Goal: Task Accomplishment & Management: Use online tool/utility

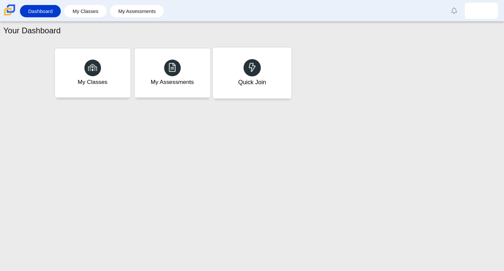
click at [232, 72] on div "Quick Join" at bounding box center [252, 72] width 79 height 51
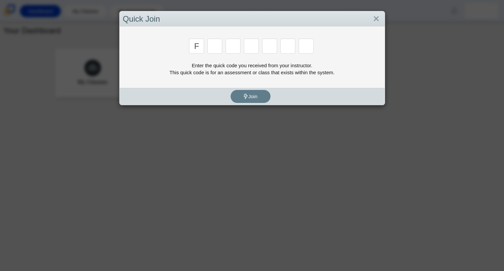
type input "f"
type input "7"
type input "m"
type input "c"
type input "h"
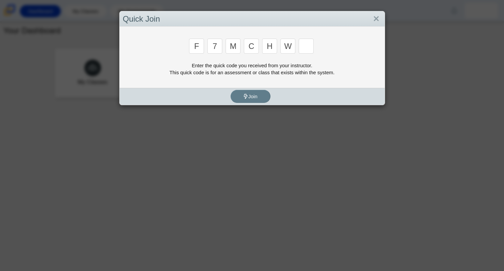
type input "w"
type input "k"
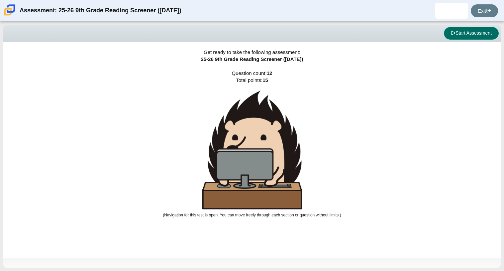
click at [468, 28] on button "Start Assessment" at bounding box center [471, 33] width 55 height 13
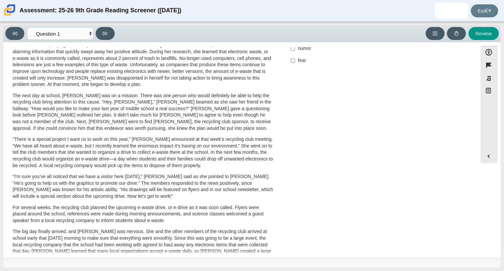
scroll to position [93, 0]
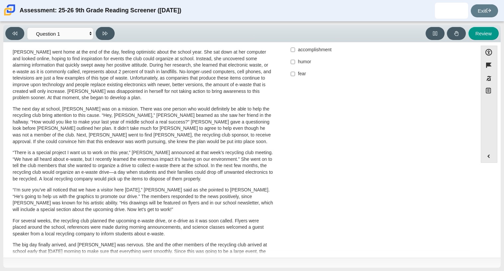
drag, startPoint x: 468, startPoint y: 28, endPoint x: 457, endPoint y: 26, distance: 11.4
click at [457, 26] on div "Viewing Question 1 of 12 in Pacing Mode Questions Question 1 Question 2 Questio…" at bounding box center [252, 33] width 498 height 17
drag, startPoint x: 387, startPoint y: 97, endPoint x: 363, endPoint y: 113, distance: 29.2
click at [363, 113] on div "A Lasting Impact Scarlett looked on with pride as she observed a fellow eighth …" at bounding box center [241, 146] width 468 height 375
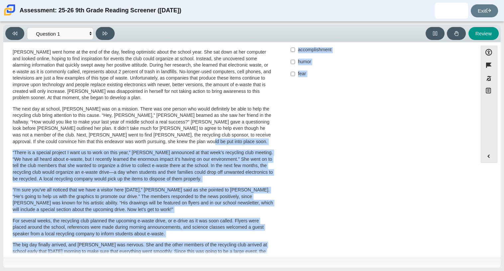
drag, startPoint x: 355, startPoint y: 145, endPoint x: 313, endPoint y: 144, distance: 42.2
click at [313, 144] on div "A Lasting Impact Scarlett looked on with pride as she observed a fellow eighth …" at bounding box center [241, 146] width 468 height 375
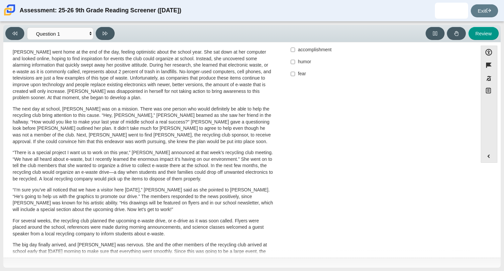
click at [348, 153] on div "A Lasting Impact Scarlett looked on with pride as she observed a fellow eighth …" at bounding box center [241, 146] width 468 height 375
click at [102, 38] on button at bounding box center [105, 33] width 19 height 13
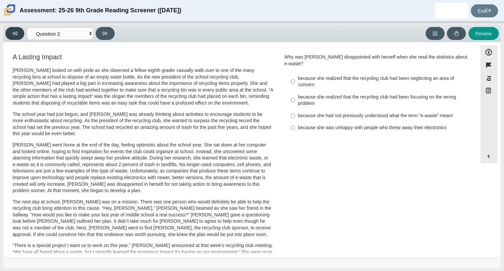
click at [13, 33] on icon at bounding box center [14, 34] width 5 height 4
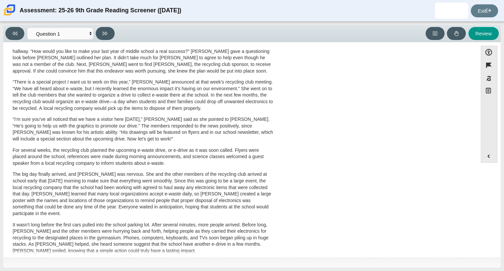
scroll to position [177, 0]
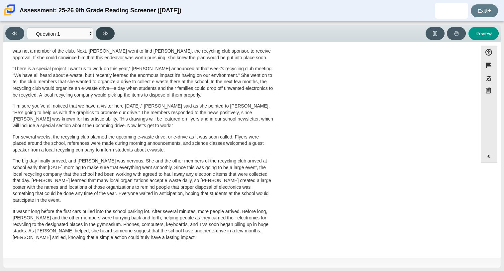
click at [105, 39] on button at bounding box center [105, 33] width 19 height 13
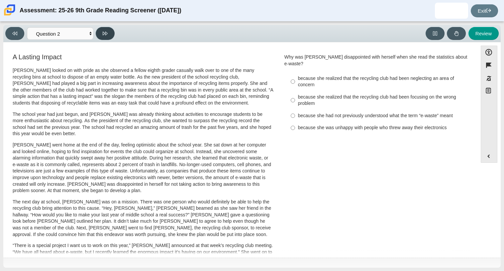
click at [105, 38] on button at bounding box center [105, 33] width 19 height 13
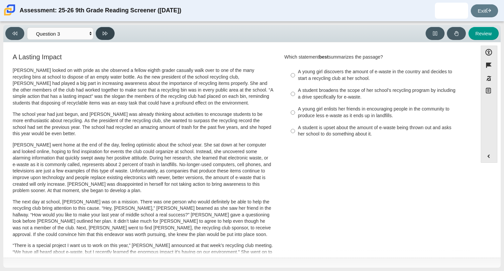
click at [103, 29] on button at bounding box center [105, 33] width 19 height 13
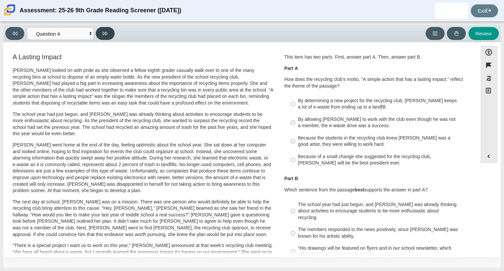
click at [103, 29] on button at bounding box center [105, 33] width 19 height 13
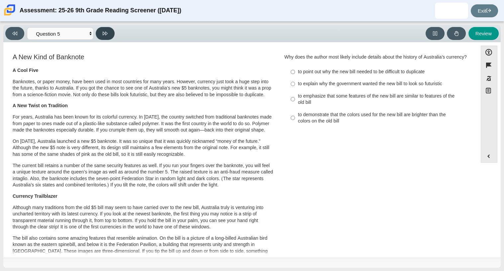
click at [103, 29] on button at bounding box center [105, 33] width 19 height 13
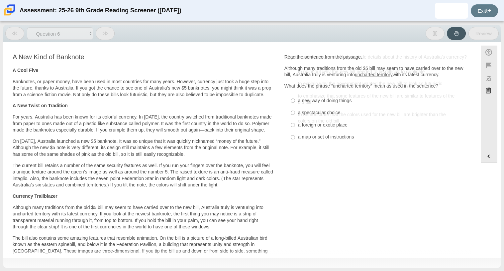
click at [103, 29] on button at bounding box center [105, 33] width 19 height 13
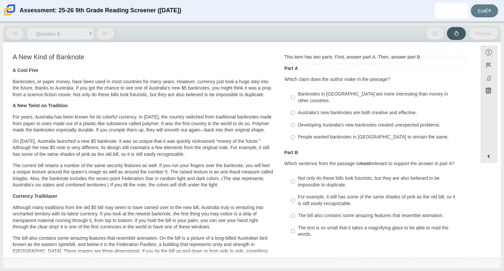
click at [103, 29] on button at bounding box center [105, 33] width 19 height 13
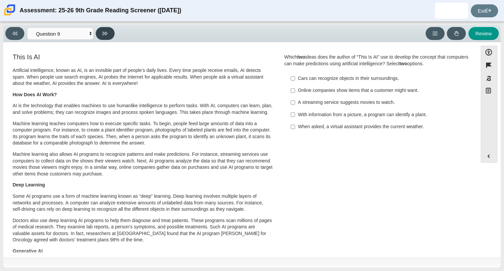
click at [103, 29] on button at bounding box center [105, 33] width 19 height 13
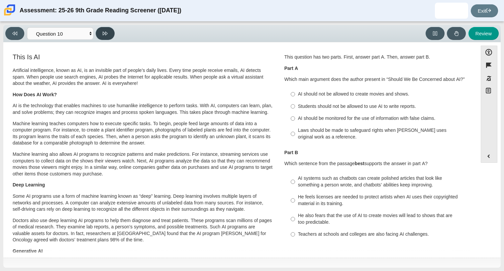
click at [103, 29] on button at bounding box center [105, 33] width 19 height 13
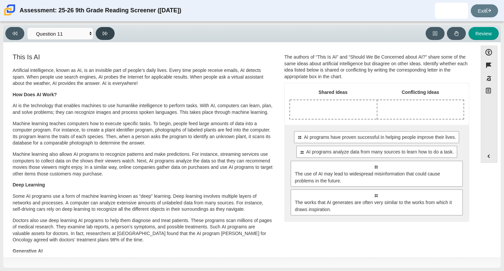
click at [103, 29] on button at bounding box center [105, 33] width 19 height 13
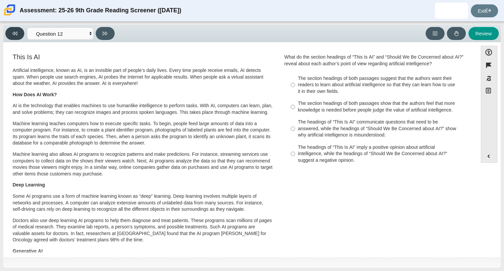
click at [15, 27] on button at bounding box center [14, 33] width 19 height 13
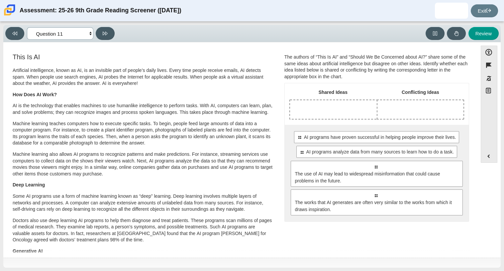
click at [90, 35] on select "Questions Question 1 Question 2 Question 3 Question 4 Question 5 Question 6 Que…" at bounding box center [60, 33] width 66 height 12
select select "ccc5b315-3c7c-471c-bf90-f22c8299c798"
click at [27, 27] on select "Questions Question 1 Question 2 Question 3 Question 4 Question 5 Question 6 Que…" at bounding box center [60, 33] width 66 height 12
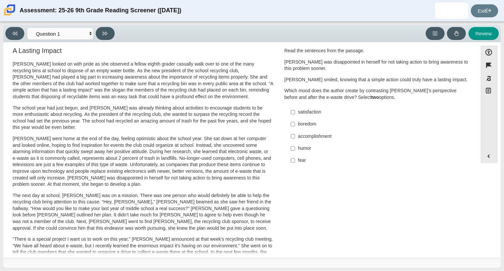
scroll to position [0, 0]
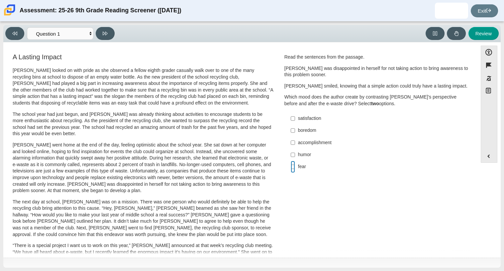
click at [293, 166] on input "fear fear" at bounding box center [293, 167] width 4 height 12
checkbox input "true"
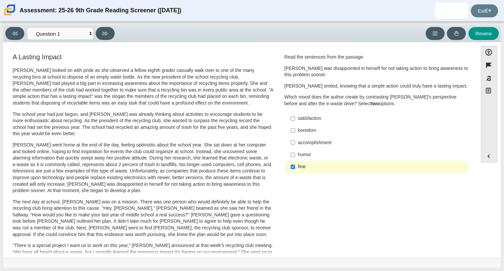
click at [294, 139] on label "accomplishment accomplishment" at bounding box center [377, 142] width 183 height 12
click at [294, 139] on input "accomplishment accomplishment" at bounding box center [293, 142] width 4 height 12
checkbox input "true"
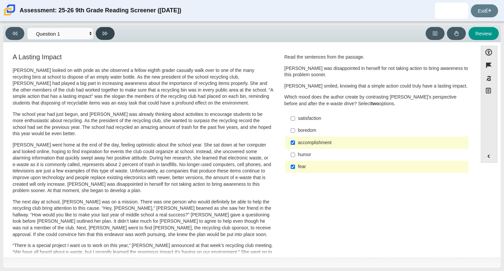
click at [109, 30] on button at bounding box center [105, 33] width 19 height 13
select select "0ff64528-ffd7-428d-b192-babfaadd44e8"
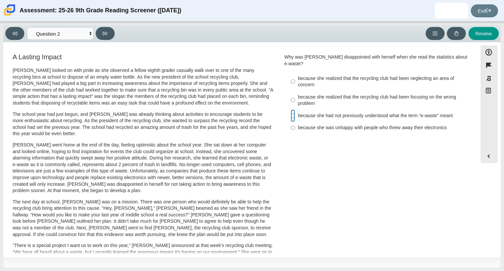
click at [291, 109] on input "because she had not previously understood what the term “e-waste” meant because…" at bounding box center [293, 115] width 4 height 12
radio input "true"
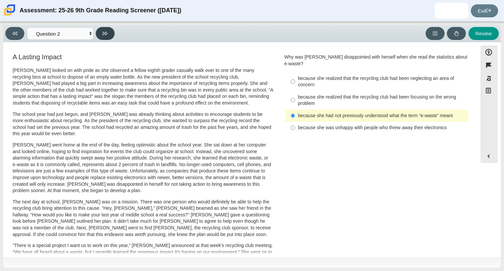
click at [108, 31] on button at bounding box center [105, 33] width 19 height 13
select select "7ce3d843-6974-4858-901c-1ff39630e843"
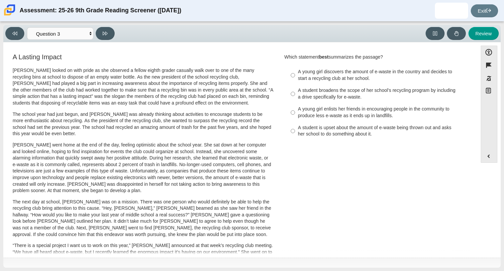
click at [317, 73] on div "A young girl discovers the amount of e-waste in the country and decides to star…" at bounding box center [382, 74] width 168 height 13
click at [295, 73] on input "A young girl discovers the amount of e-waste in the country and decides to star…" at bounding box center [293, 75] width 4 height 19
radio input "true"
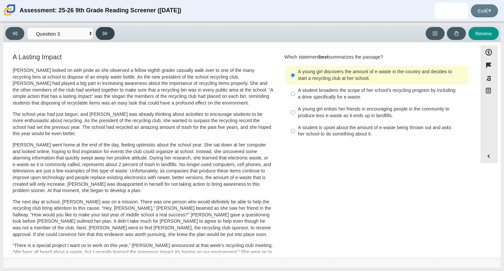
click at [108, 37] on button at bounding box center [105, 33] width 19 height 13
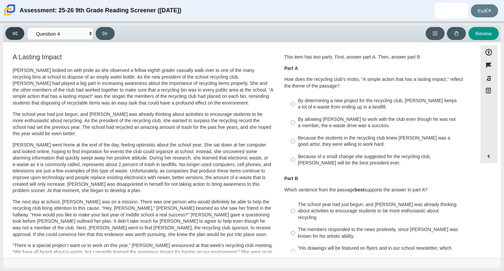
click at [11, 39] on button at bounding box center [14, 33] width 19 height 13
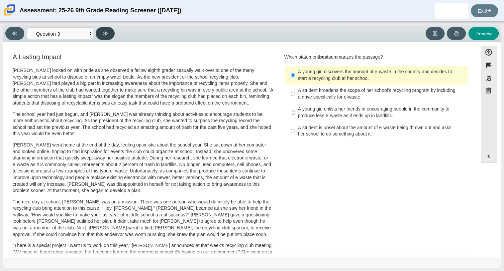
click at [104, 33] on icon at bounding box center [105, 34] width 5 height 4
select select "ca9ea0f1-49c5-4bd1-83b0-472c18652b42"
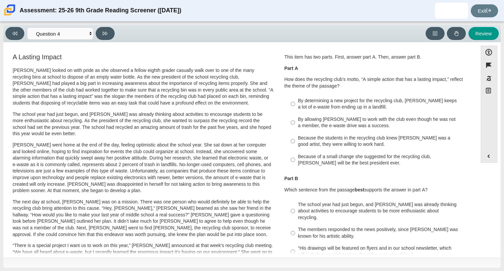
click at [319, 144] on div "Because the students in the recycling club knew Juan Carlos was a good artist, …" at bounding box center [382, 141] width 168 height 13
click at [295, 144] on input "Because the students in the recycling club knew Juan Carlos was a good artist, …" at bounding box center [293, 141] width 4 height 19
radio input "true"
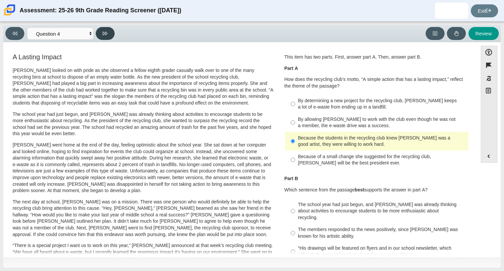
click at [107, 31] on icon at bounding box center [105, 33] width 5 height 5
select select "e41f1a79-e29f-4095-8030-a53364015bed"
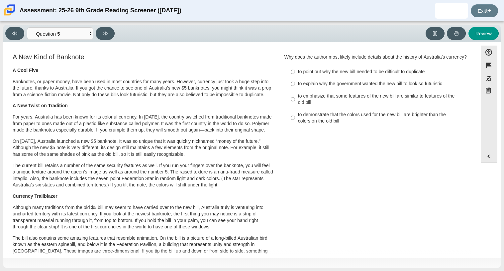
click at [321, 100] on div "to emphasize that some features of the new bill are similar to features of the …" at bounding box center [382, 99] width 168 height 13
click at [295, 100] on input "to emphasize that some features of the new bill are similar to features of the …" at bounding box center [293, 99] width 4 height 19
radio input "true"
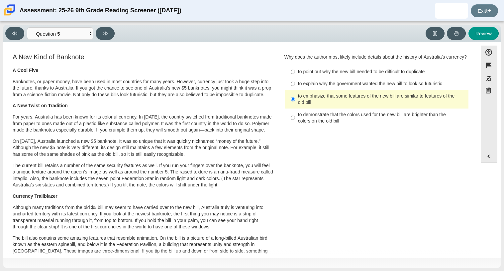
click at [325, 87] on div "to explain why the government wanted the new bill to look so futuristic" at bounding box center [382, 83] width 168 height 7
click at [295, 88] on input "to explain why the government wanted the new bill to look so futuristic to expl…" at bounding box center [293, 84] width 4 height 12
radio input "true"
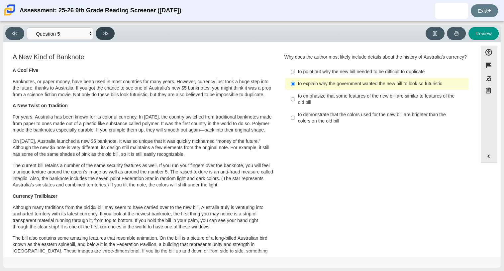
click at [104, 32] on icon at bounding box center [105, 34] width 5 height 4
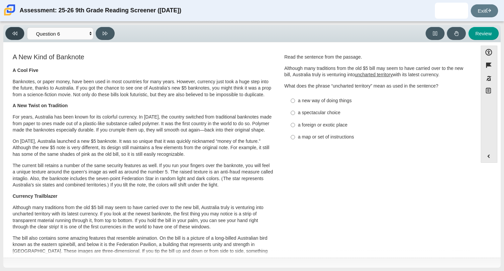
click at [17, 29] on button at bounding box center [14, 33] width 19 height 13
select select "e41f1a79-e29f-4095-8030-a53364015bed"
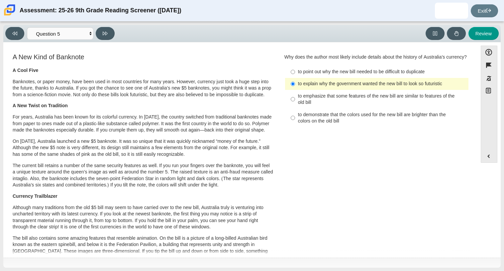
click at [297, 86] on label "to explain why the government wanted the new bill to look so futuristic to expl…" at bounding box center [377, 84] width 183 height 12
click at [295, 86] on input "to explain why the government wanted the new bill to look so futuristic to expl…" at bounding box center [293, 84] width 4 height 12
radio input "false"
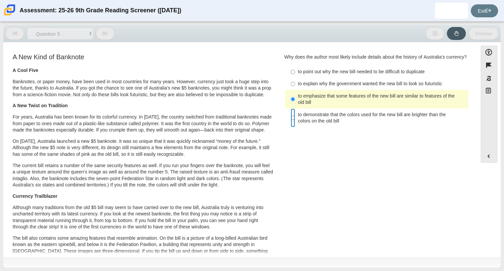
radio input "false"
radio input "true"
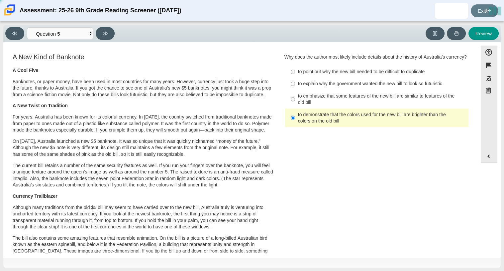
click at [183, 88] on p "Banknotes, or paper money, have been used in most countries for many years. How…" at bounding box center [143, 88] width 261 height 20
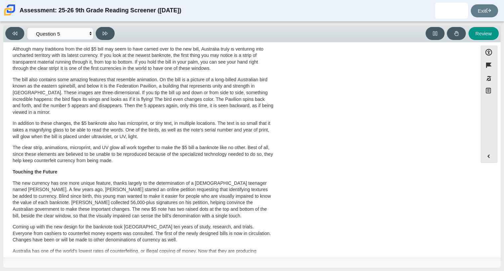
scroll to position [145, 0]
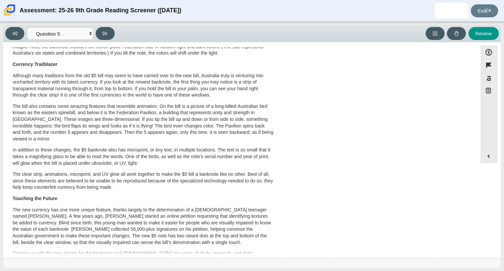
click at [371, 163] on div "A New Kind of Banknote A Cool Five Banknotes, or paper money, have been used in…" at bounding box center [241, 112] width 468 height 383
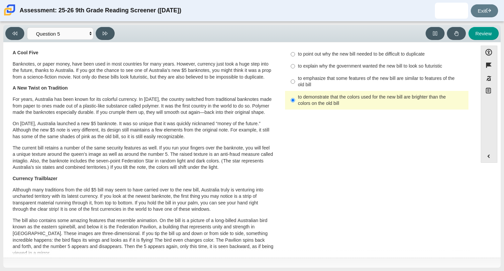
scroll to position [0, 0]
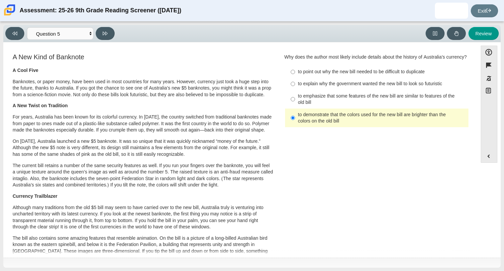
click at [306, 104] on div "to emphasize that some features of the new bill are similar to features of the …" at bounding box center [382, 99] width 168 height 13
click at [295, 104] on input "to emphasize that some features of the new bill are similar to features of the …" at bounding box center [293, 99] width 4 height 19
radio input "true"
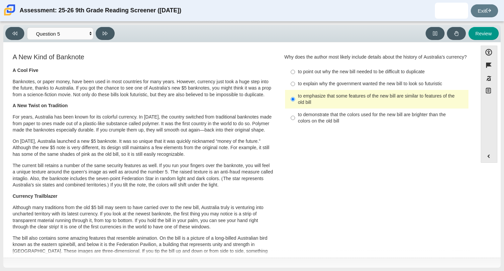
click at [315, 87] on div "to explain why the government wanted the new bill to look so futuristic" at bounding box center [382, 83] width 168 height 7
click at [295, 90] on input "to explain why the government wanted the new bill to look so futuristic to expl…" at bounding box center [293, 84] width 4 height 12
radio input "true"
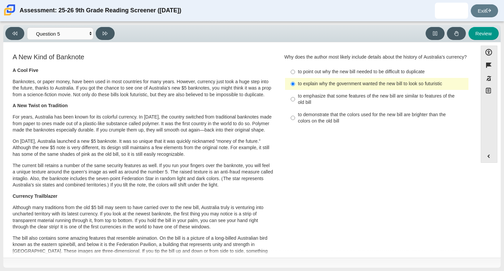
click at [301, 108] on label "to emphasize that some features of the new bill are similar to features of the …" at bounding box center [377, 99] width 183 height 19
click at [295, 108] on input "to emphasize that some features of the new bill are similar to features of the …" at bounding box center [293, 99] width 4 height 19
radio input "true"
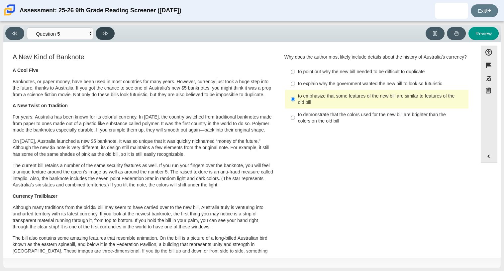
click at [103, 33] on icon at bounding box center [105, 33] width 5 height 5
select select "69146e31-7b3d-4a3e-9ce6-f30c24342ae0"
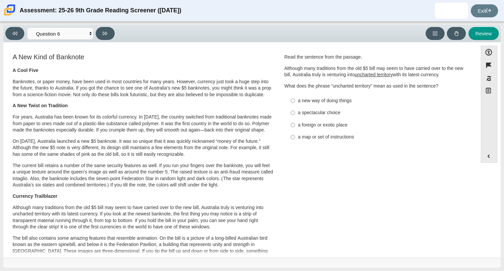
click at [286, 89] on p "What does the phrase “uncharted territory” mean as used in the sentence?" at bounding box center [377, 86] width 185 height 7
click at [316, 101] on div "a new way of doing things" at bounding box center [382, 100] width 168 height 7
click at [295, 101] on input "a new way of doing things a new way of doing things" at bounding box center [293, 100] width 4 height 12
radio input "true"
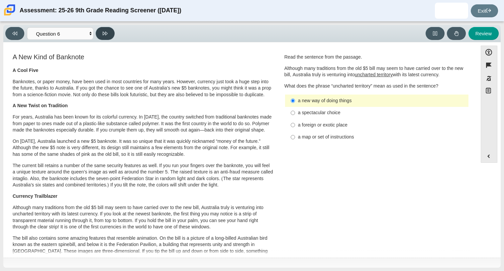
click at [109, 29] on button at bounding box center [105, 33] width 19 height 13
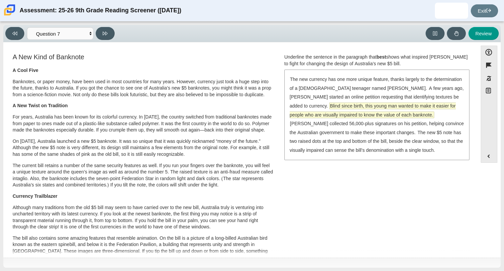
click at [339, 103] on span "Blind since birth, this young man wanted to make it easier for people who are v…" at bounding box center [373, 110] width 166 height 15
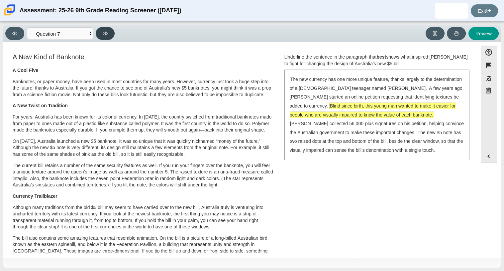
click at [101, 34] on button at bounding box center [105, 33] width 19 height 13
select select "ea8338c2-a6a3-418e-a305-2b963b54a290"
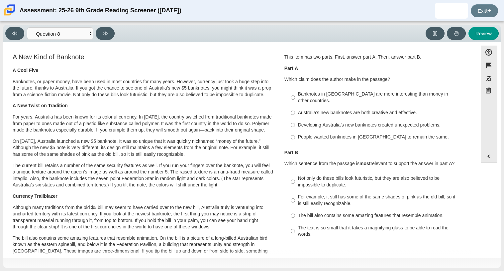
click at [141, 40] on div "Viewing Question 8 of 12 in Pacing Mode Questions Question 1 Question 2 Questio…" at bounding box center [252, 33] width 498 height 17
click at [299, 109] on div "Australia’s new banknotes are both creative and effective." at bounding box center [382, 112] width 168 height 7
click at [295, 107] on input "Australia’s new banknotes are both creative and effective. Australia’s new bank…" at bounding box center [293, 113] width 4 height 12
radio input "true"
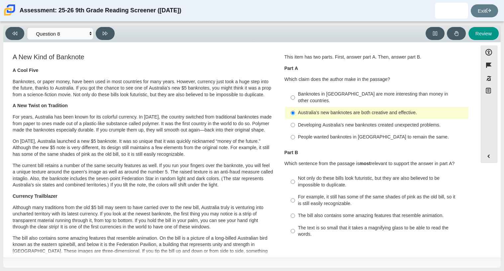
click at [309, 225] on div "The text is so small that it takes a magnifying glass to be able to read the wo…" at bounding box center [382, 230] width 168 height 13
click at [295, 225] on input "The text is so small that it takes a magnifying glass to be able to read the wo…" at bounding box center [293, 230] width 4 height 19
radio input "true"
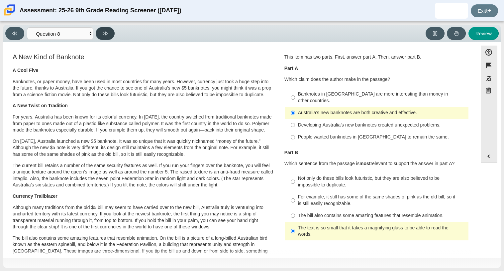
click at [105, 28] on button at bounding box center [105, 33] width 19 height 13
select select "89f058d6-b15c-4ef5-a4b3-fdaffb8868b6"
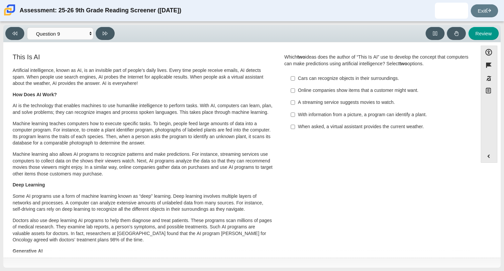
click at [301, 116] on div "With information from a picture, a program can identify a plant." at bounding box center [382, 114] width 168 height 7
click at [295, 116] on input "With information from a picture, a program can identify a plant. With informati…" at bounding box center [293, 114] width 4 height 12
checkbox input "true"
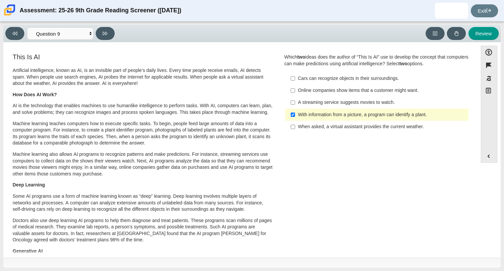
click at [341, 127] on div "When asked, a virtual assistant provides the current weather." at bounding box center [382, 126] width 168 height 7
click at [295, 127] on input "When asked, a virtual assistant provides the current weather. When asked, a vir…" at bounding box center [293, 127] width 4 height 12
checkbox input "true"
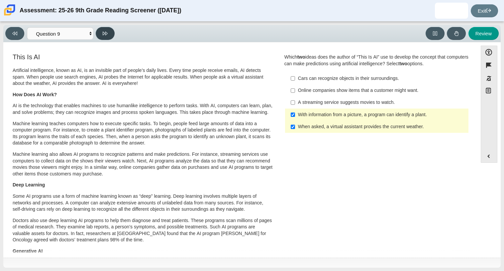
click at [107, 35] on icon at bounding box center [105, 33] width 5 height 5
select select "cdf3c14e-a918-44d1-9b63-3db0fa81641e"
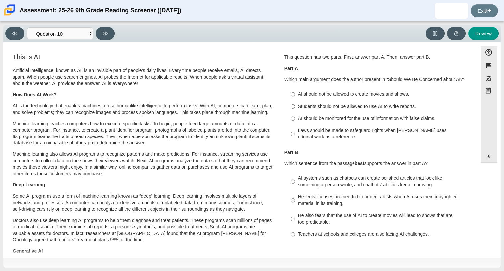
click at [343, 104] on div "Students should not be allowed to use AI to write reports." at bounding box center [382, 106] width 168 height 7
click at [295, 104] on input "Students should not be allowed to use AI to write reports. Students should not …" at bounding box center [293, 106] width 4 height 12
radio input "true"
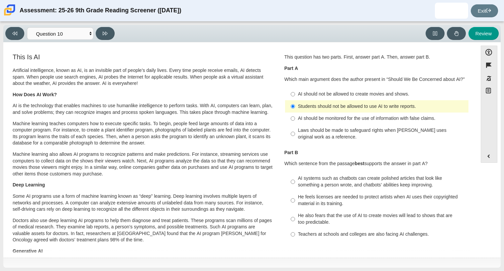
click at [449, 165] on p "Which sentence from the passage best supports the answer in part A?" at bounding box center [377, 163] width 185 height 7
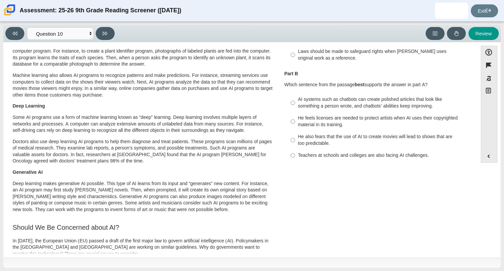
scroll to position [79, 0]
click at [349, 100] on div "AI systems such as chatbots can create polished articles that look like somethi…" at bounding box center [382, 101] width 168 height 13
click at [295, 100] on input "AI systems such as chatbots can create polished articles that look like somethi…" at bounding box center [293, 102] width 4 height 19
radio input "true"
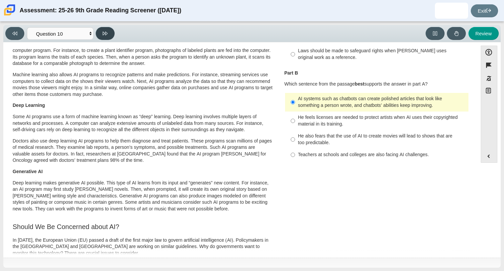
click at [98, 30] on button at bounding box center [105, 33] width 19 height 13
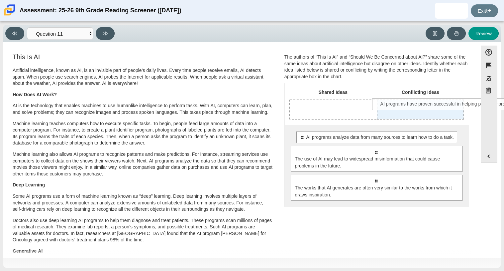
drag, startPoint x: 336, startPoint y: 137, endPoint x: 418, endPoint y: 104, distance: 87.7
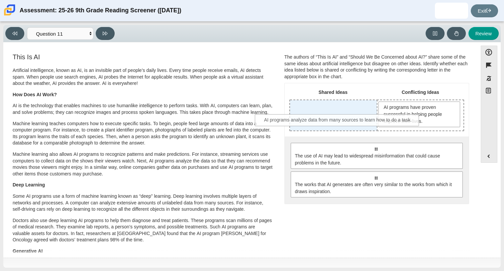
drag, startPoint x: 375, startPoint y: 152, endPoint x: 337, endPoint y: 123, distance: 47.2
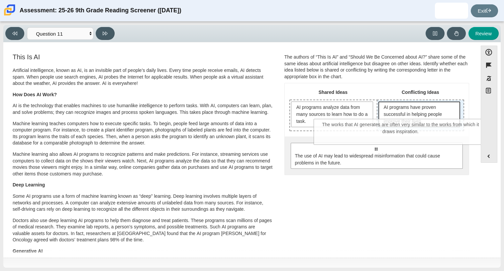
drag, startPoint x: 393, startPoint y: 178, endPoint x: 421, endPoint y: 118, distance: 66.0
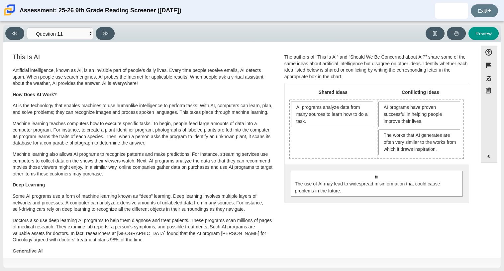
drag, startPoint x: 340, startPoint y: 144, endPoint x: 310, endPoint y: 136, distance: 30.9
click at [310, 136] on div "AI programs analyze data from many sources to learn how to do a task." at bounding box center [333, 129] width 87 height 58
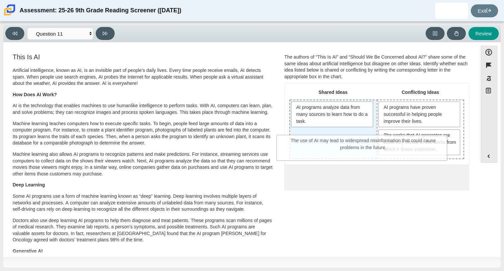
drag, startPoint x: 331, startPoint y: 174, endPoint x: 319, endPoint y: 138, distance: 37.6
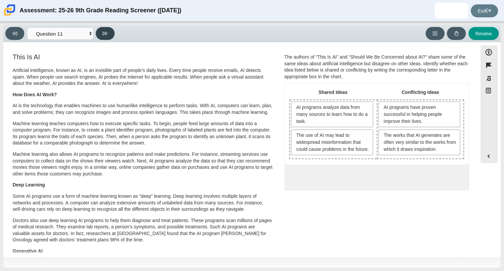
click at [107, 31] on icon at bounding box center [105, 33] width 5 height 5
select select "c3effed4-44ce-4a19-bd96-1787f34e9b4c"
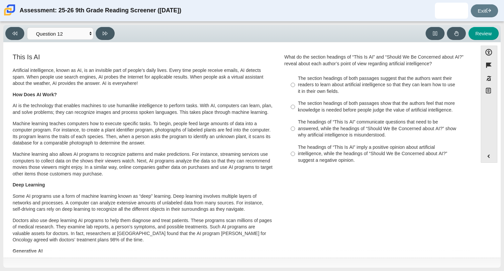
click at [343, 89] on div "The section headings of both passages suggest that the authors want their reade…" at bounding box center [382, 85] width 168 height 20
click at [295, 89] on input "The section headings of both passages suggest that the authors want their reade…" at bounding box center [293, 84] width 4 height 25
radio input "true"
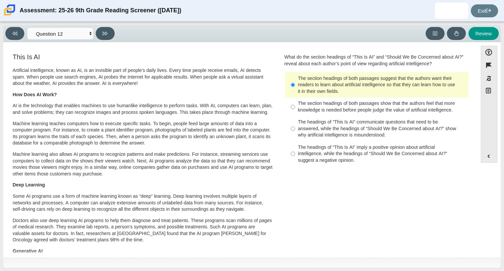
click at [325, 127] on div "The headings of “This Is AI” communicate questions that need to be answered, wh…" at bounding box center [382, 129] width 168 height 20
click at [295, 127] on input "The headings of “This Is AI” communicate questions that need to be answered, wh…" at bounding box center [293, 128] width 4 height 25
radio input "true"
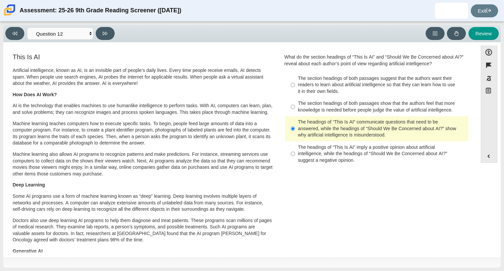
click at [109, 23] on div "Viewing Question 12 of 12 in Pacing Mode Questions Question 1 Question 2 Questi…" at bounding box center [252, 146] width 504 height 249
click at [106, 28] on button at bounding box center [105, 33] width 19 height 13
select select "review"
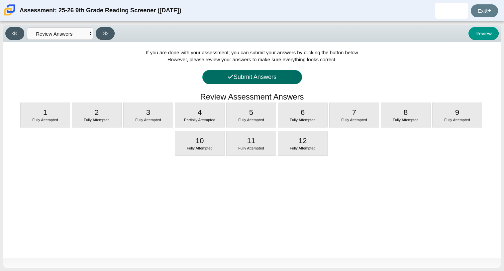
click at [204, 75] on button "Submit Answers" at bounding box center [252, 77] width 100 height 14
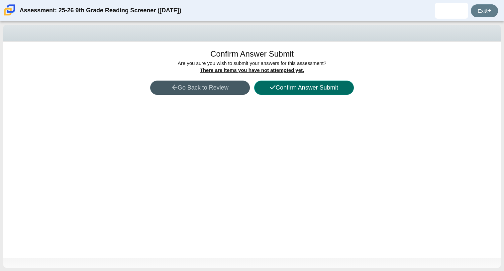
click at [323, 91] on button "Confirm Answer Submit" at bounding box center [304, 87] width 100 height 14
